Goal: Task Accomplishment & Management: Manage account settings

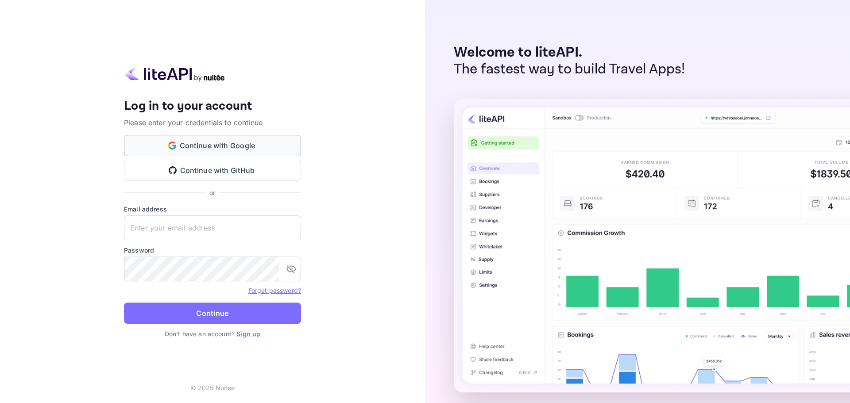
click at [205, 139] on button "Continue with Google" at bounding box center [212, 145] width 177 height 21
click at [209, 172] on button "Continue with GitHub" at bounding box center [212, 170] width 177 height 21
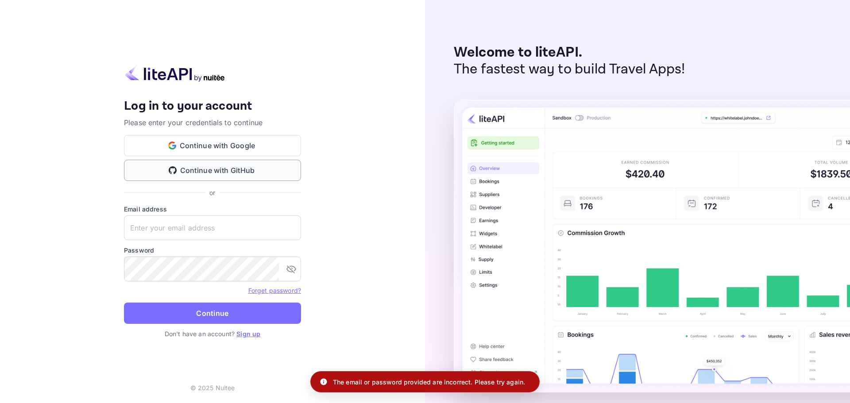
click at [209, 166] on button "Continue with GitHub" at bounding box center [212, 170] width 177 height 21
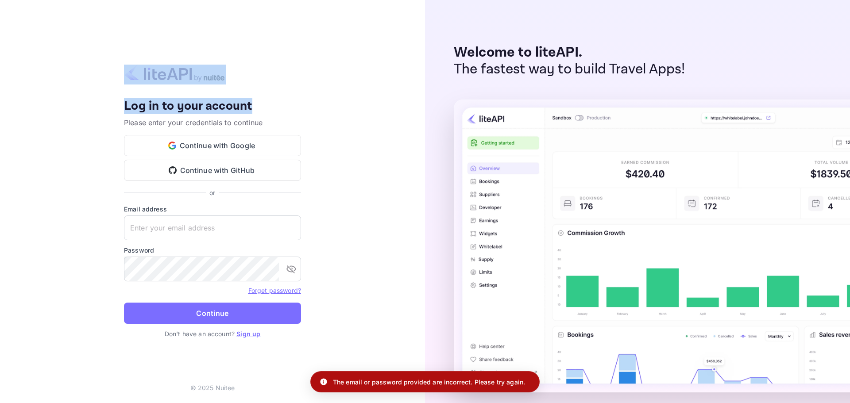
drag, startPoint x: 351, startPoint y: 85, endPoint x: 391, endPoint y: 65, distance: 44.1
click at [391, 65] on div "Your account has been created successfully, a confirmation link has been sent t…" at bounding box center [212, 201] width 425 height 403
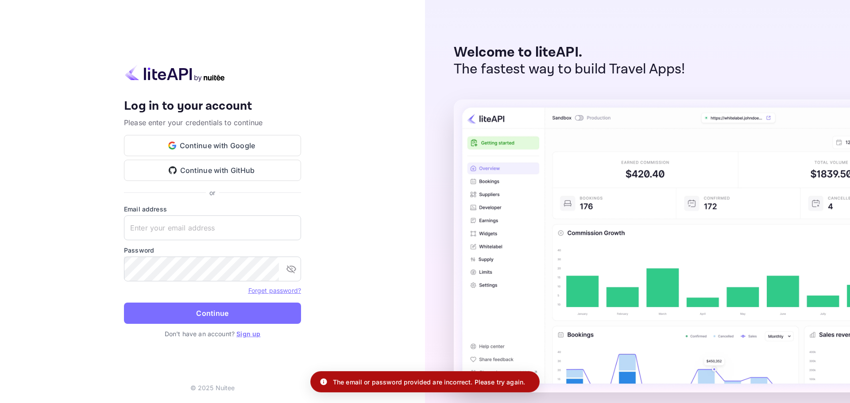
click at [382, 149] on div "Your account has been created successfully, a confirmation link has been sent t…" at bounding box center [212, 201] width 425 height 403
click at [328, 204] on div "Your account has been created successfully, a confirmation link has been sent t…" at bounding box center [212, 201] width 425 height 403
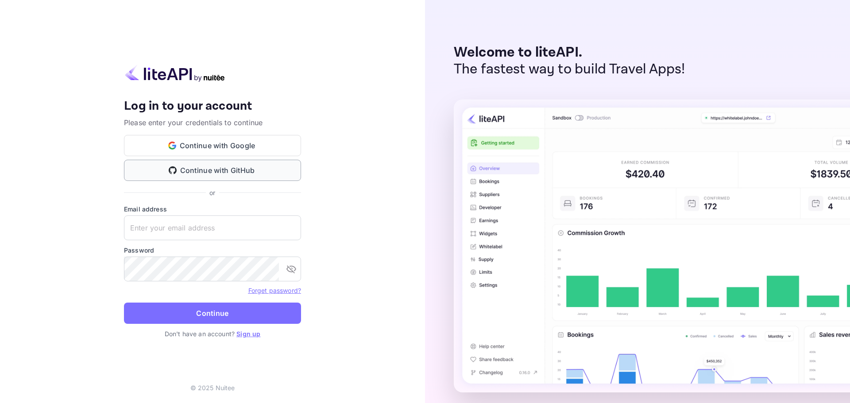
click at [226, 179] on button "Continue with GitHub" at bounding box center [212, 170] width 177 height 21
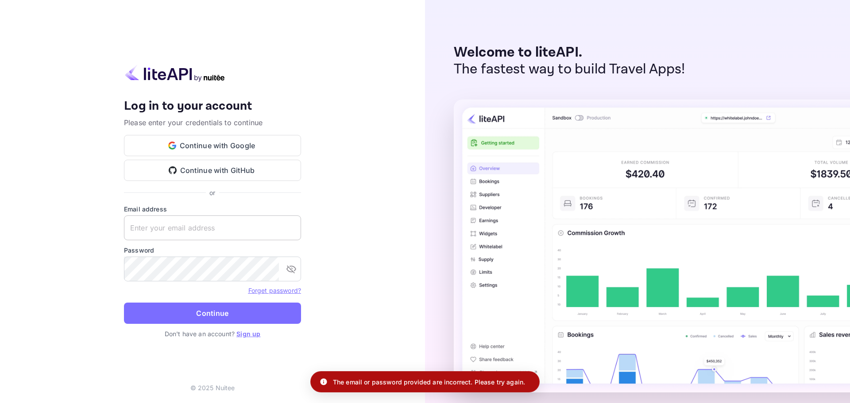
click at [213, 235] on input "text" at bounding box center [212, 228] width 177 height 25
drag, startPoint x: 213, startPoint y: 224, endPoint x: 214, endPoint y: 194, distance: 29.7
click at [213, 223] on input "text" at bounding box center [212, 228] width 177 height 25
click at [221, 146] on button "Continue with Google" at bounding box center [212, 145] width 177 height 21
click at [200, 237] on input "text" at bounding box center [212, 228] width 177 height 25
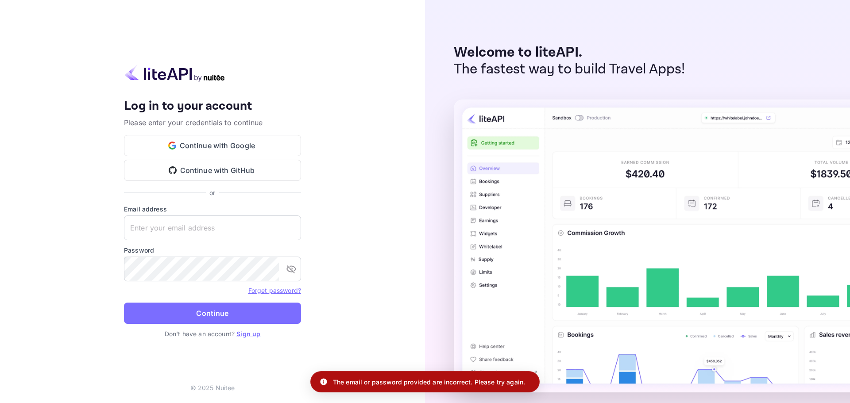
click at [247, 332] on link "Sign up" at bounding box center [248, 334] width 24 height 8
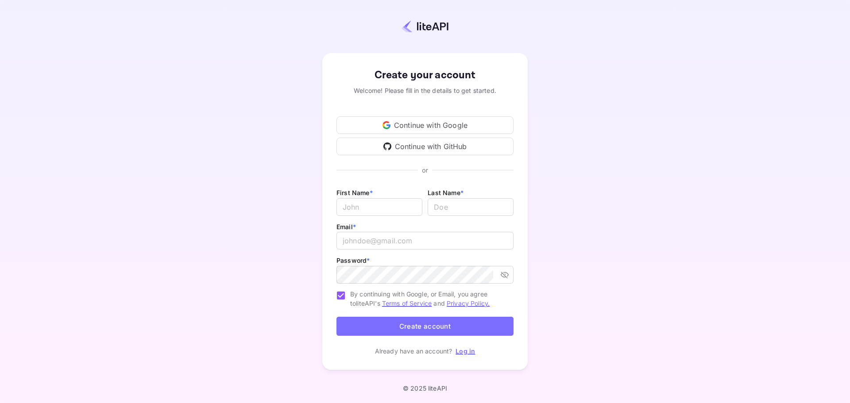
click at [413, 155] on div "Continue with GitHub" at bounding box center [424, 147] width 177 height 18
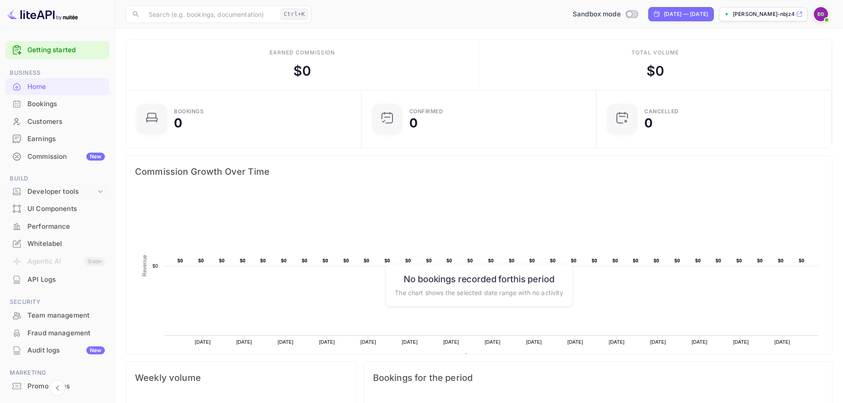
click at [57, 192] on div "Developer tools" at bounding box center [61, 192] width 69 height 10
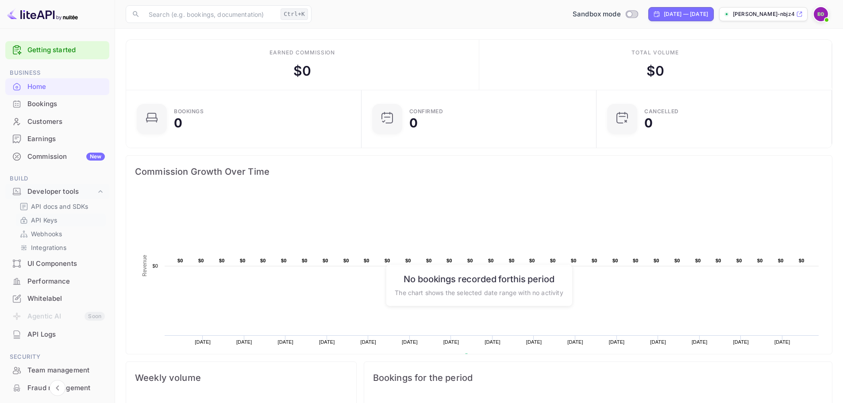
click at [50, 220] on p "API Keys" at bounding box center [44, 220] width 26 height 9
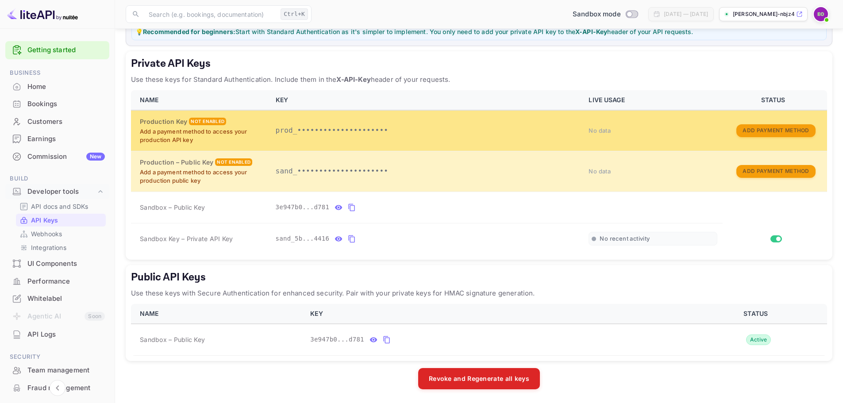
scroll to position [128, 0]
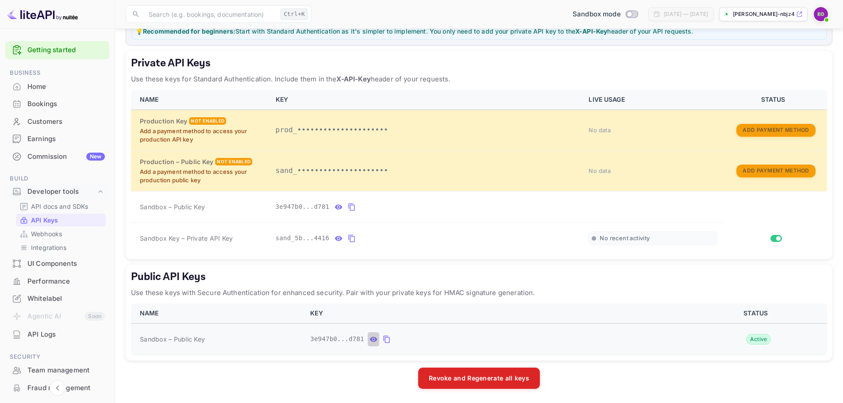
click at [370, 340] on icon "public api keys table" at bounding box center [374, 339] width 8 height 11
click at [467, 337] on icon "public api keys table" at bounding box center [471, 339] width 8 height 11
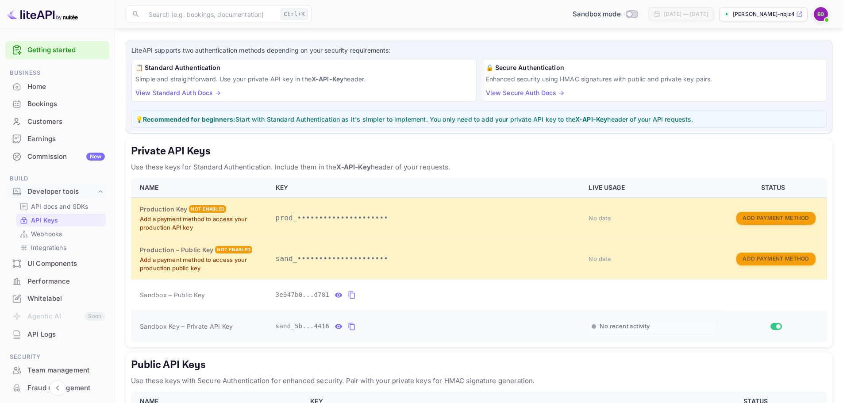
scroll to position [40, 0]
drag, startPoint x: 312, startPoint y: 122, endPoint x: 450, endPoint y: 124, distance: 138.1
click at [449, 124] on p "💡 Recommended for beginners: Start with Standard Authentication as it's simpler…" at bounding box center [478, 119] width 687 height 9
click at [451, 124] on p "💡 Recommended for beginners: Start with Standard Authentication as it's simpler…" at bounding box center [478, 119] width 687 height 9
click at [160, 92] on link "View Standard Auth Docs →" at bounding box center [177, 93] width 85 height 8
